Goal: Task Accomplishment & Management: Manage account settings

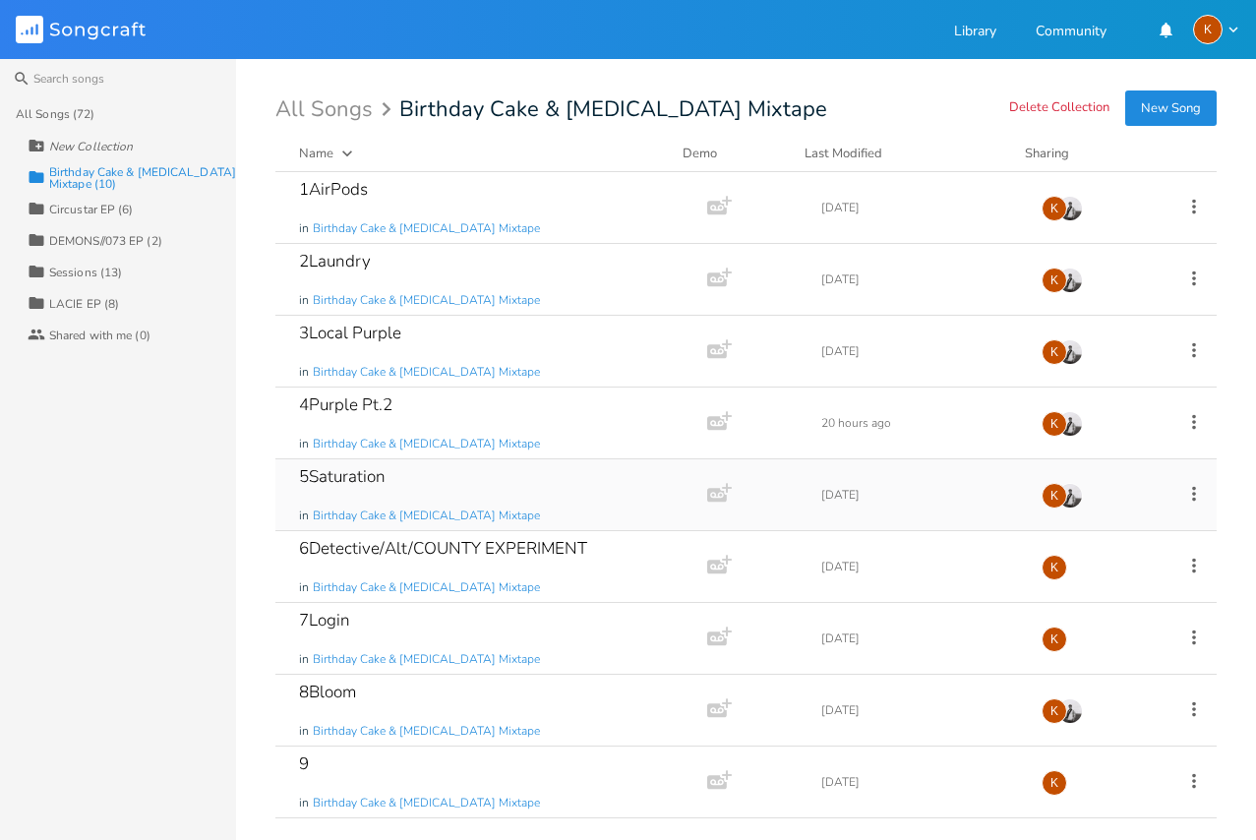
scroll to position [66, 0]
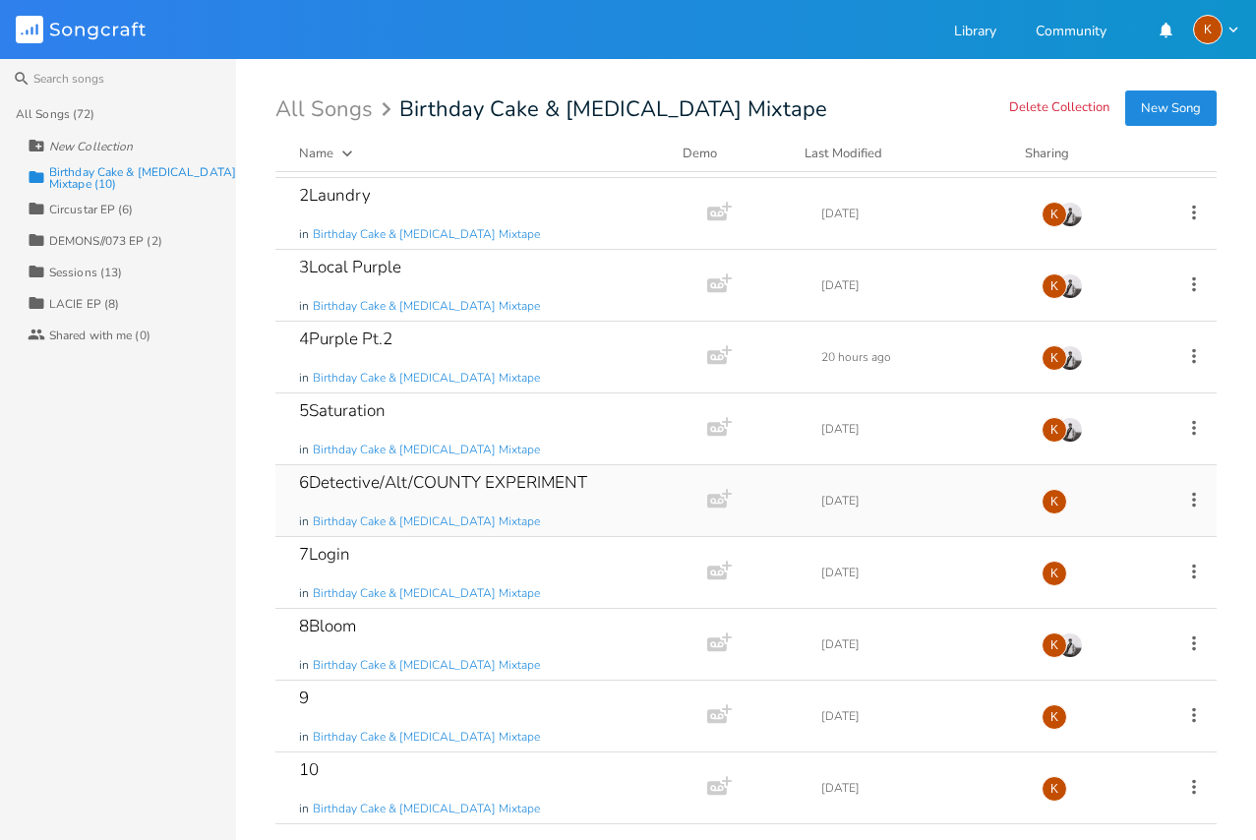
click at [1187, 496] on icon at bounding box center [1195, 500] width 22 height 22
click at [1121, 526] on li "Edit Rename" at bounding box center [1102, 530] width 157 height 33
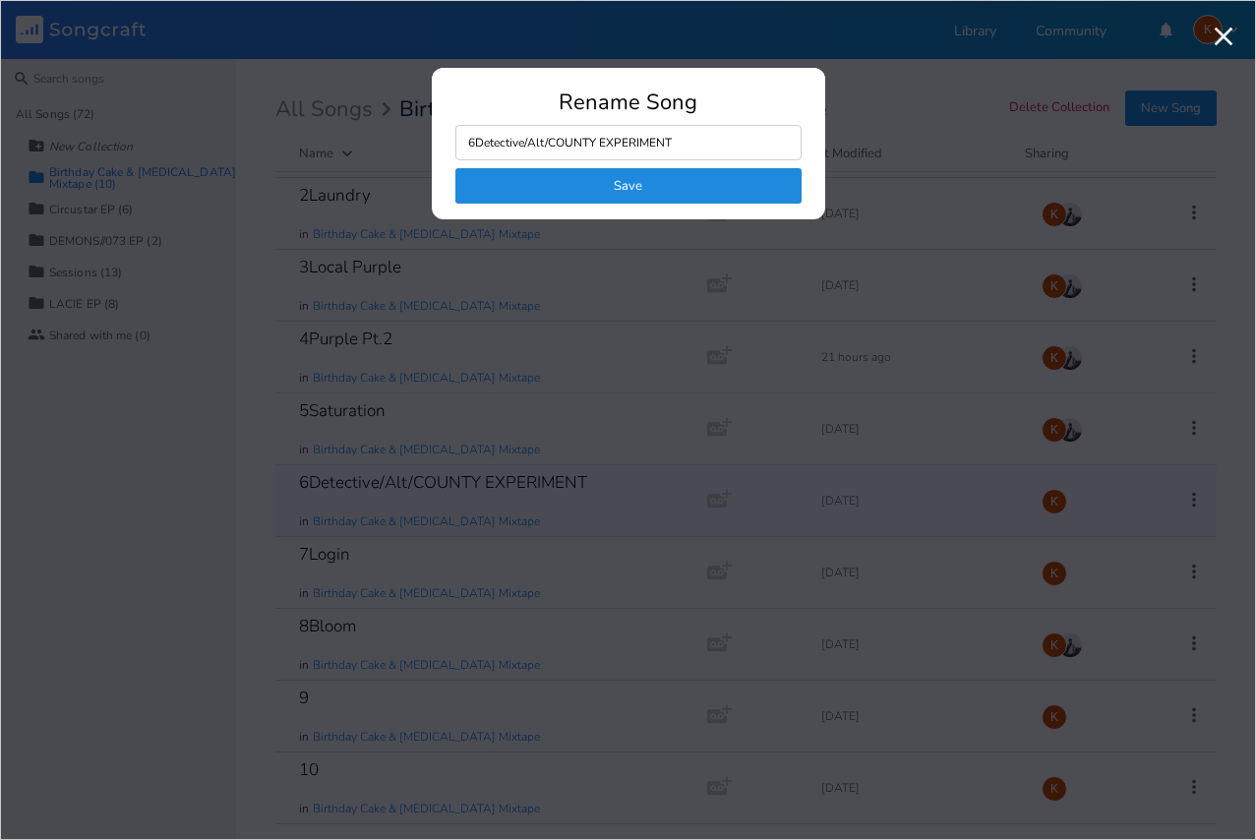
click at [474, 143] on input "6Detective/Alt/COUNTY EXPERIMENT" at bounding box center [629, 142] width 346 height 35
type input "5Detective/Alt/COUNTY EXPERIMENT"
click button "Save" at bounding box center [629, 185] width 346 height 35
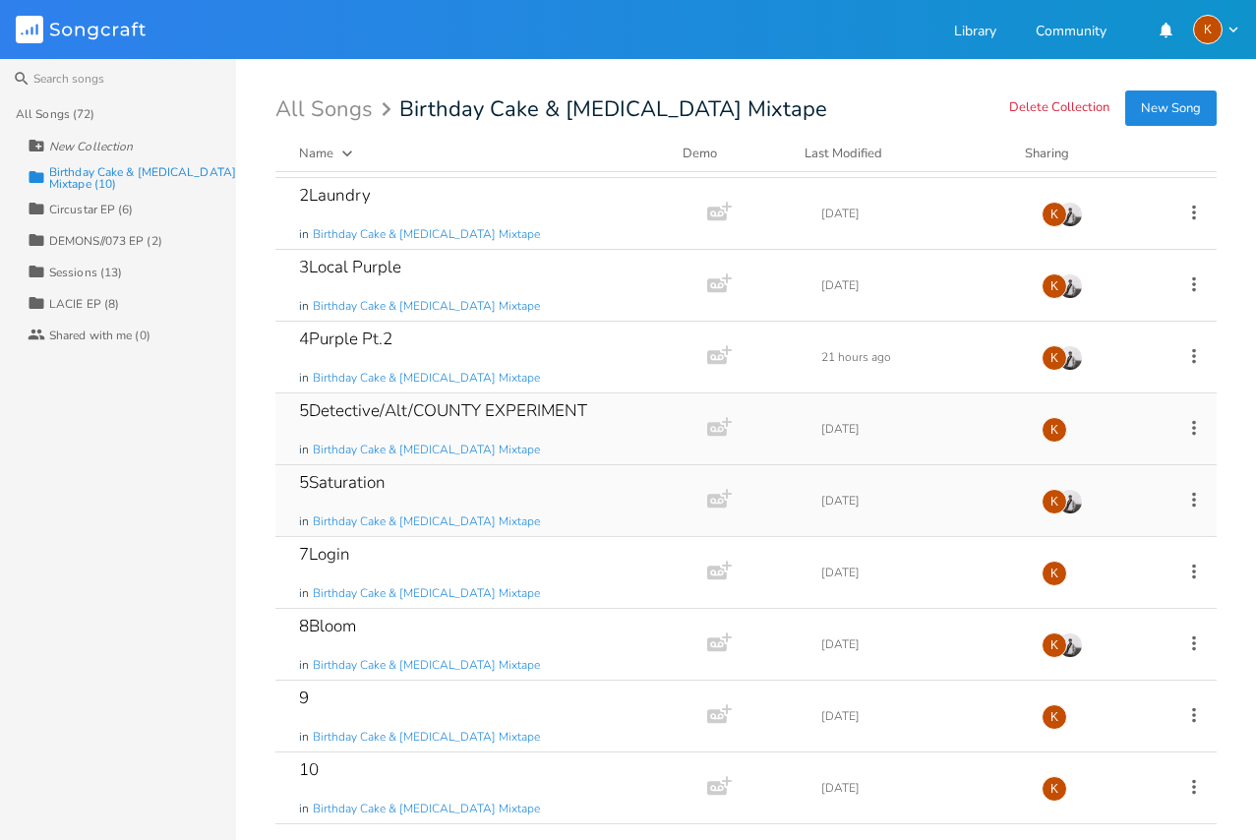
click at [1184, 492] on icon at bounding box center [1195, 500] width 22 height 22
click at [1113, 518] on li "Edit Rename" at bounding box center [1102, 530] width 157 height 33
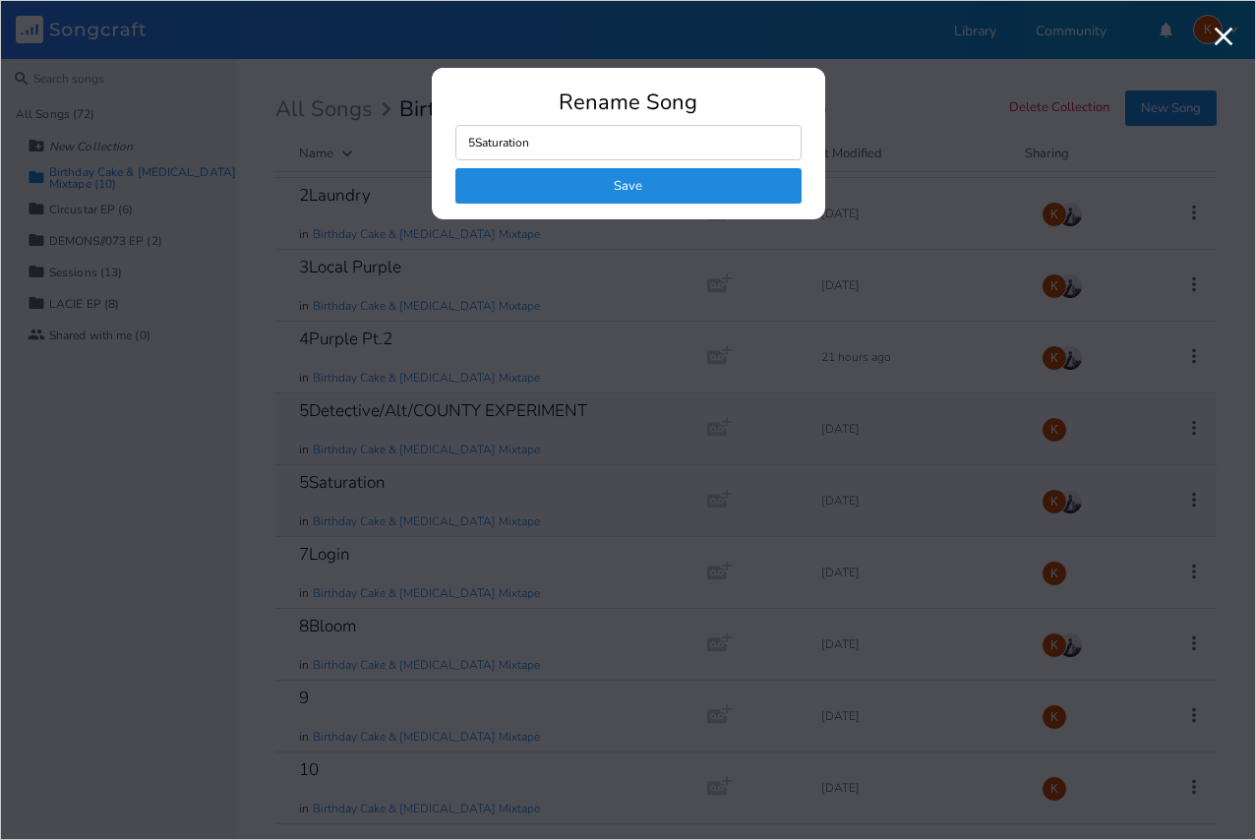
click at [474, 141] on input "5Saturation" at bounding box center [629, 142] width 346 height 35
type input "6Saturation"
click at [529, 180] on button "Save" at bounding box center [629, 185] width 346 height 35
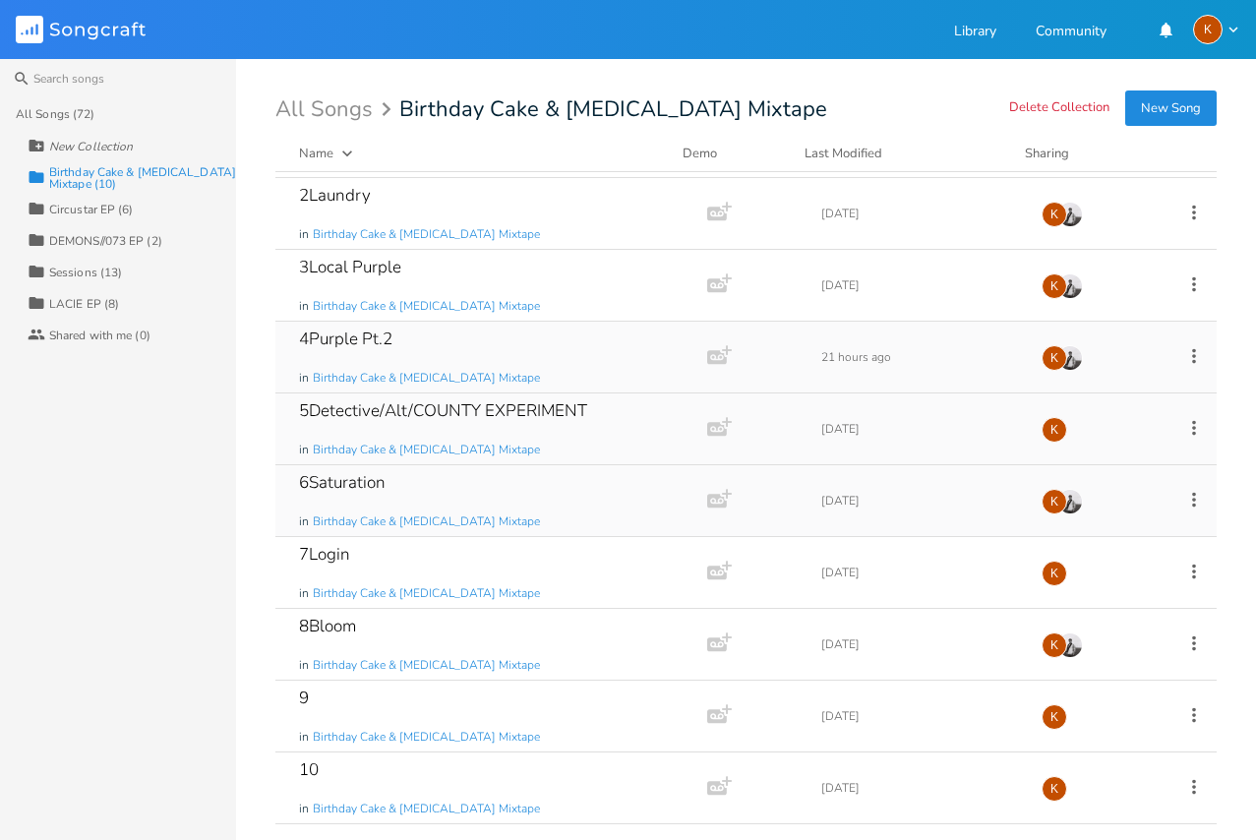
scroll to position [0, 0]
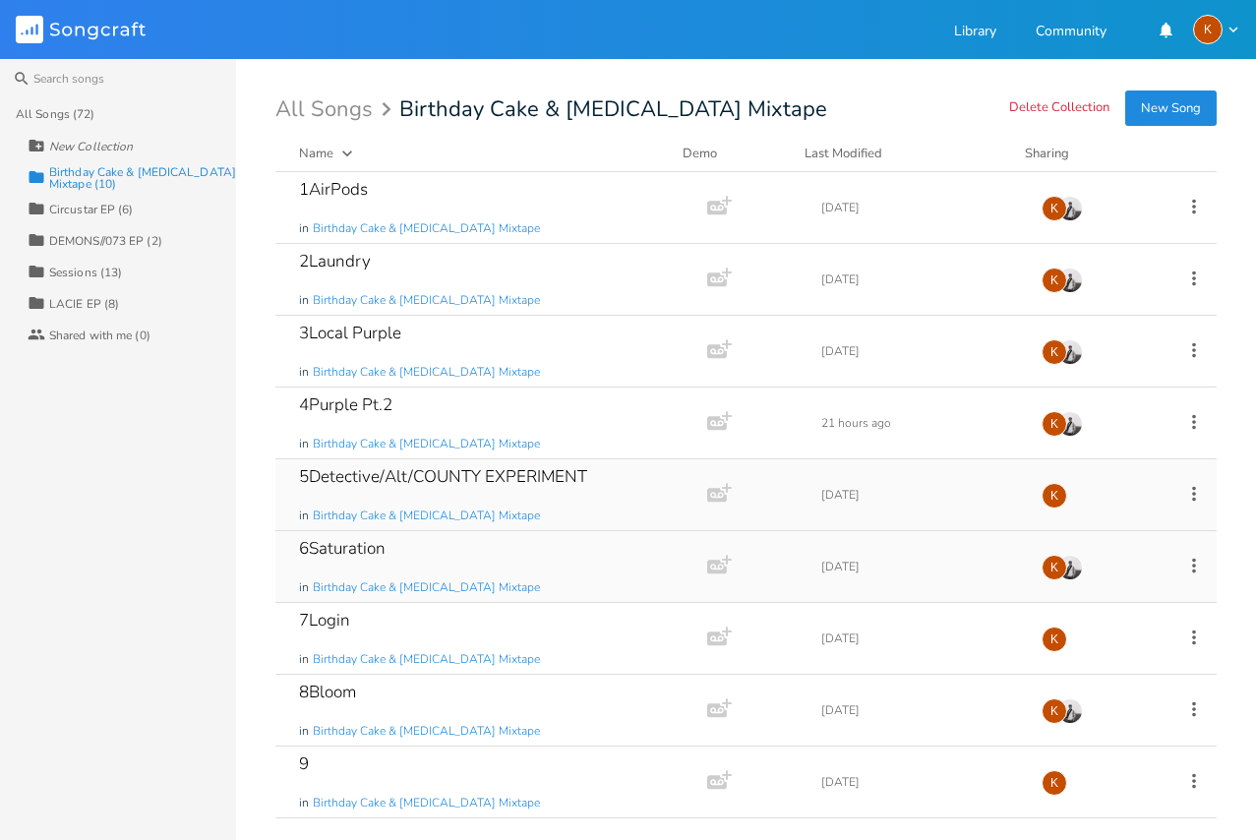
click at [1188, 497] on icon at bounding box center [1195, 494] width 22 height 22
click at [1117, 525] on li "Edit Rename" at bounding box center [1102, 524] width 157 height 33
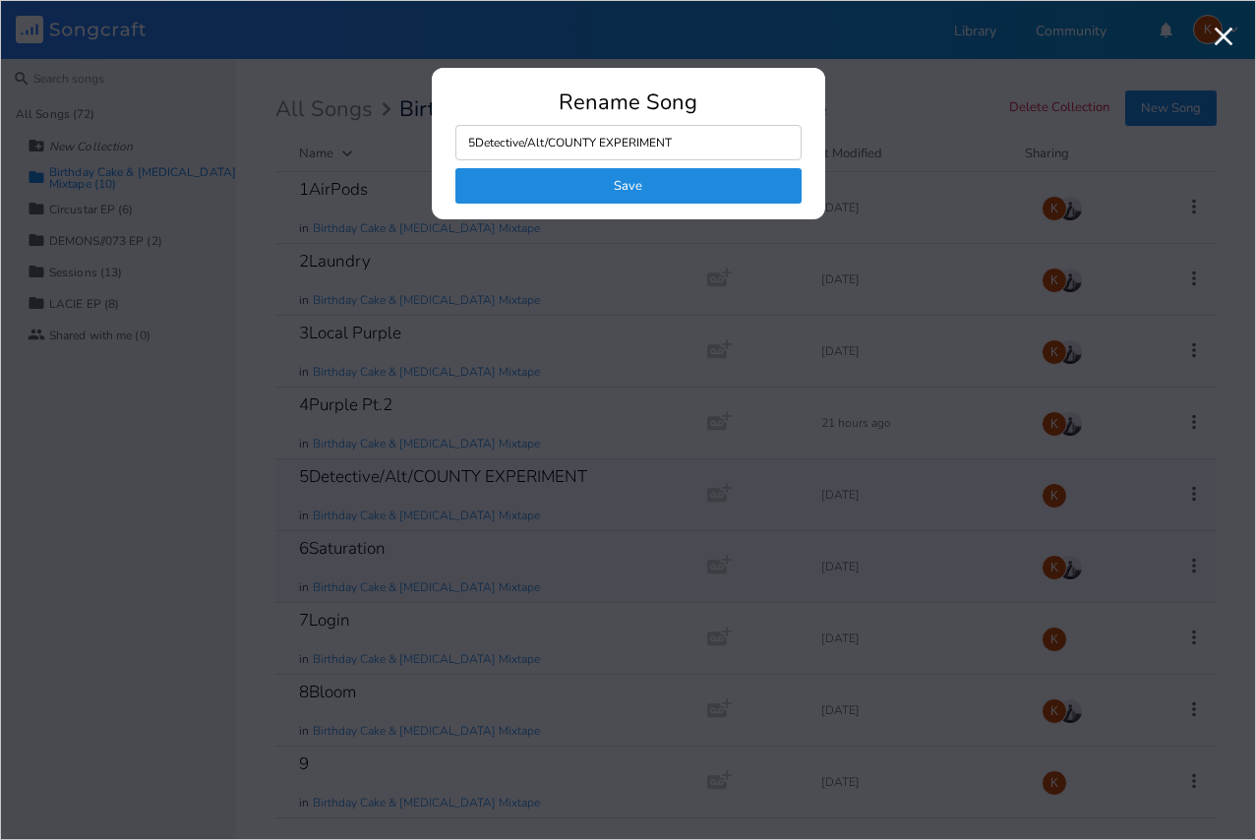
click at [670, 135] on input "5Detective/Alt/COUNTY EXPERIMENT" at bounding box center [629, 142] width 346 height 35
drag, startPoint x: 701, startPoint y: 149, endPoint x: 477, endPoint y: 154, distance: 224.4
click at [477, 154] on input "5Detective/Alt/COUNTY EXPERIMENT" at bounding box center [629, 142] width 346 height 35
type input "5"
click at [553, 188] on button "Save" at bounding box center [629, 185] width 346 height 35
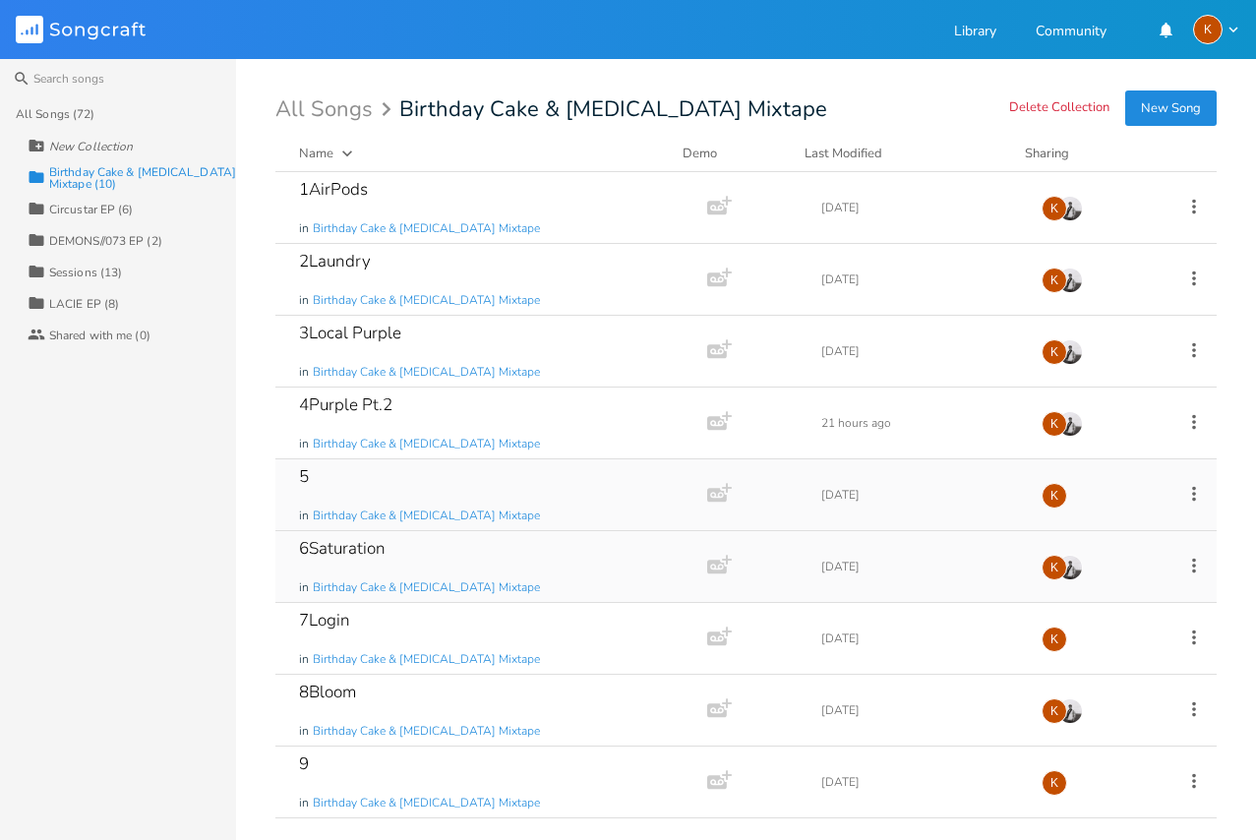
click at [562, 469] on div "5 in Birthday Cake & [MEDICAL_DATA] Mixtape" at bounding box center [487, 494] width 377 height 71
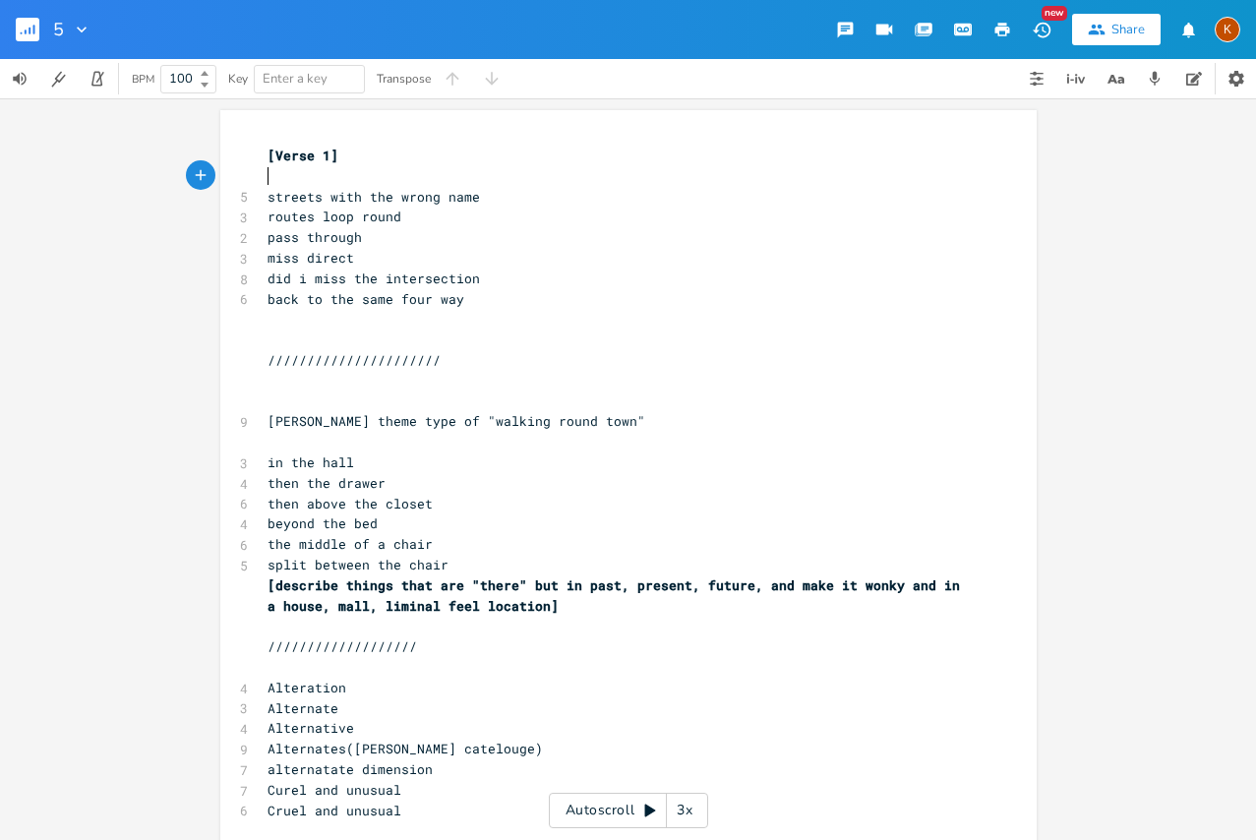
click at [279, 176] on pre "​" at bounding box center [619, 176] width 710 height 21
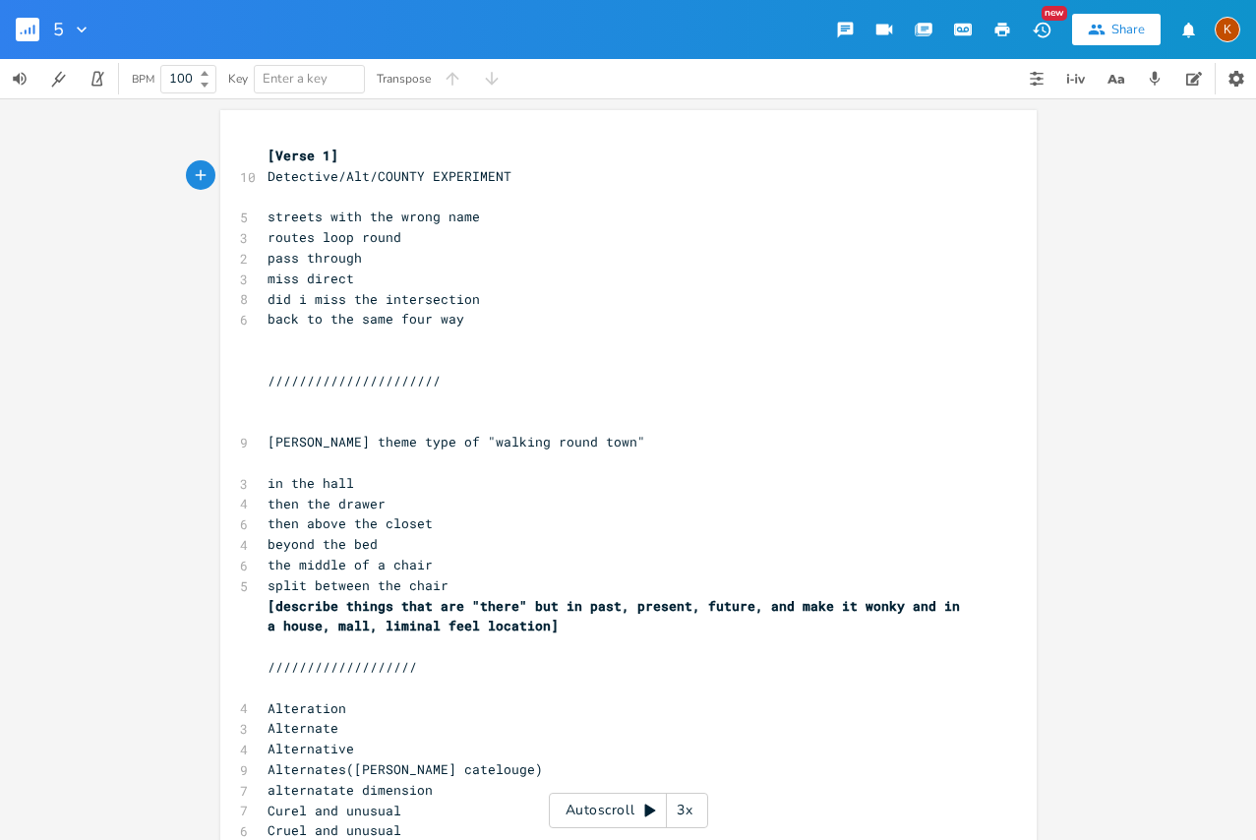
click at [33, 27] on icon "button" at bounding box center [34, 30] width 2 height 10
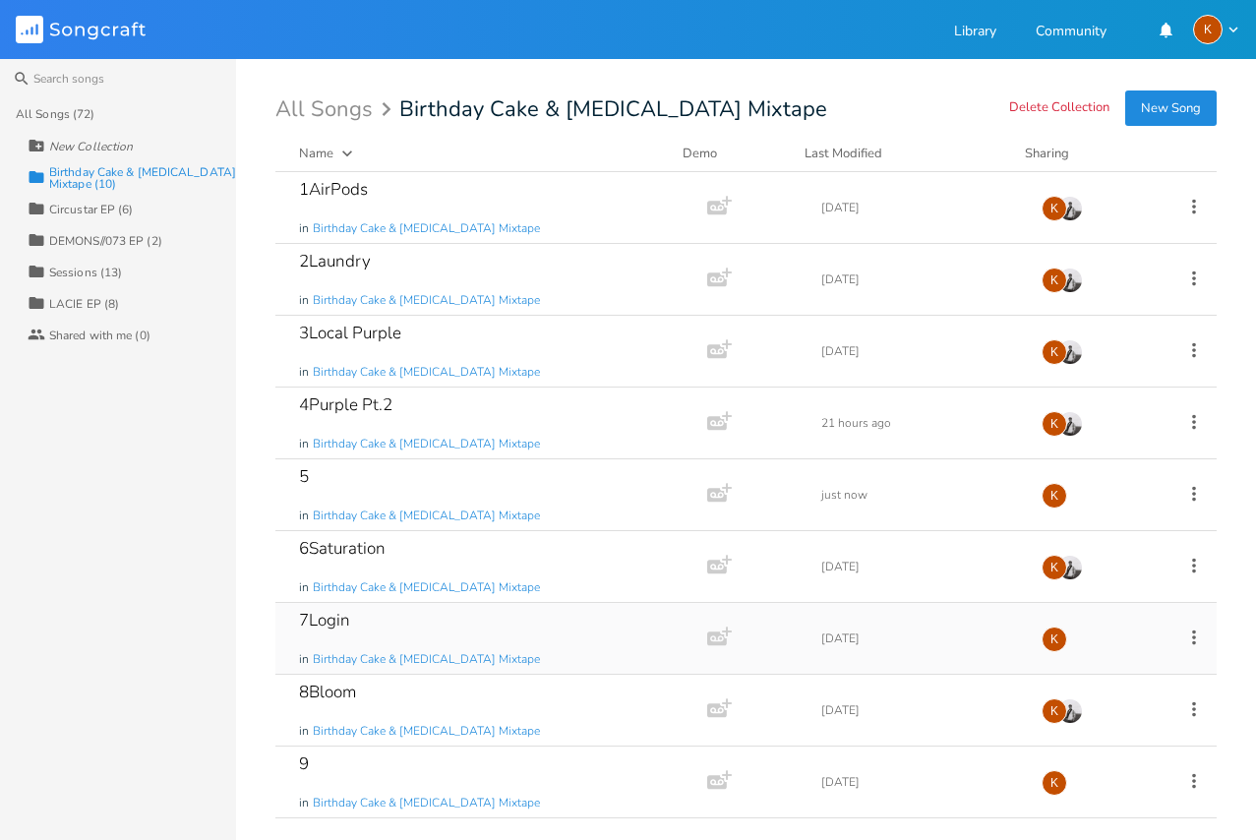
click at [1184, 631] on icon at bounding box center [1195, 638] width 22 height 22
click at [1069, 446] on span "Edit Rename" at bounding box center [1063, 450] width 62 height 14
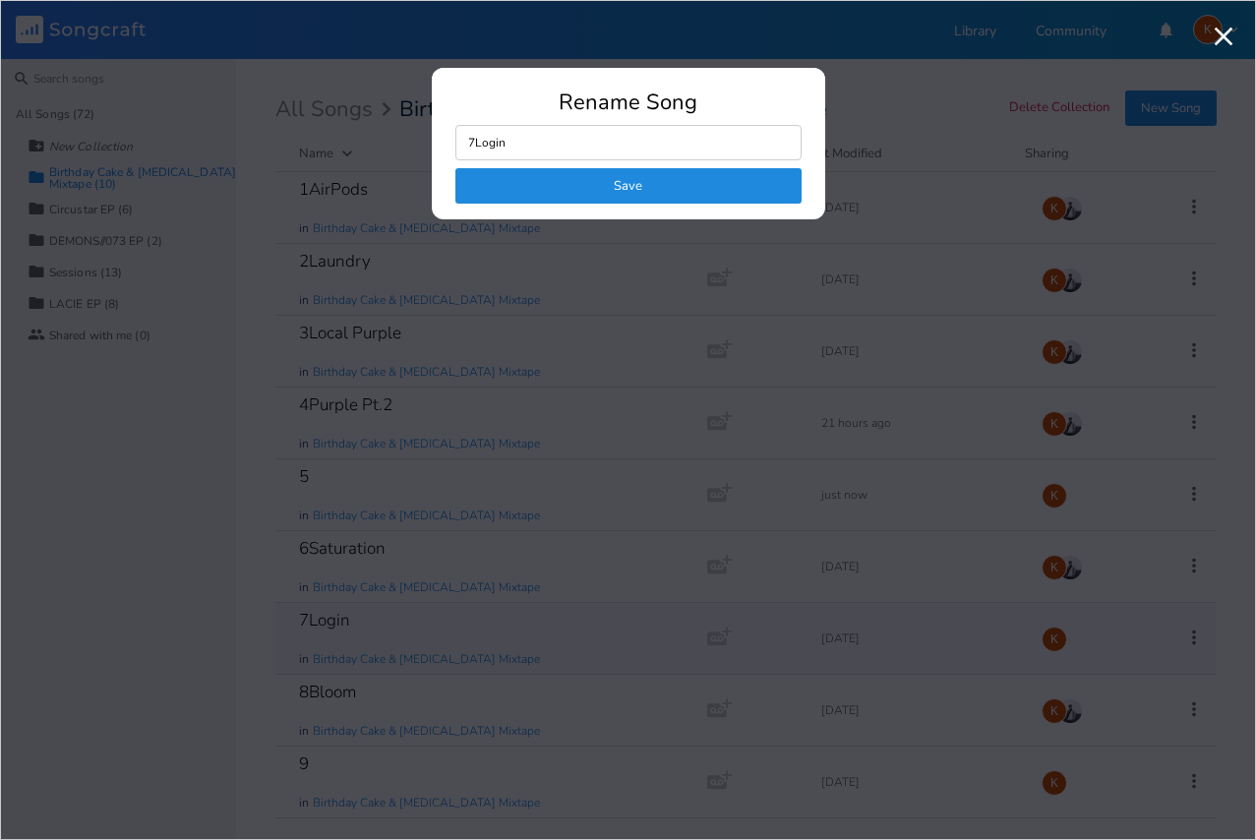
click at [550, 144] on input "7Login" at bounding box center [629, 142] width 346 height 35
type input "7Login/Logout"
click button "Save" at bounding box center [629, 185] width 346 height 35
